Goal: Task Accomplishment & Management: Manage account settings

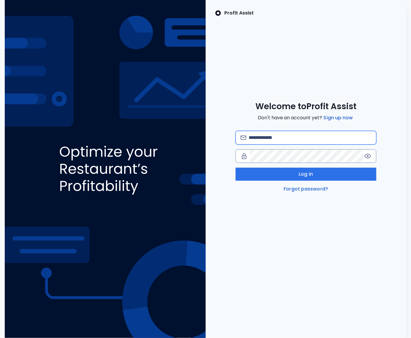
click at [269, 140] on input "email" at bounding box center [310, 137] width 123 height 13
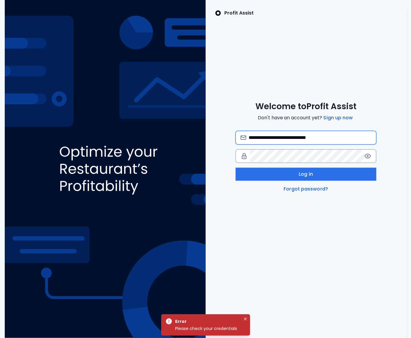
click at [258, 138] on input "**********" at bounding box center [310, 137] width 123 height 13
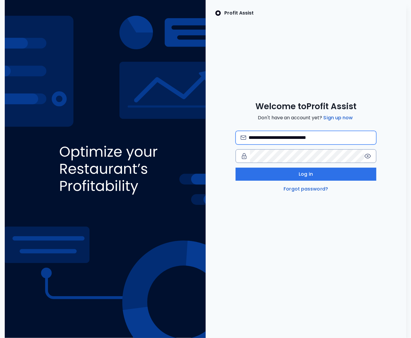
type input "**********"
